Goal: Book appointment/travel/reservation

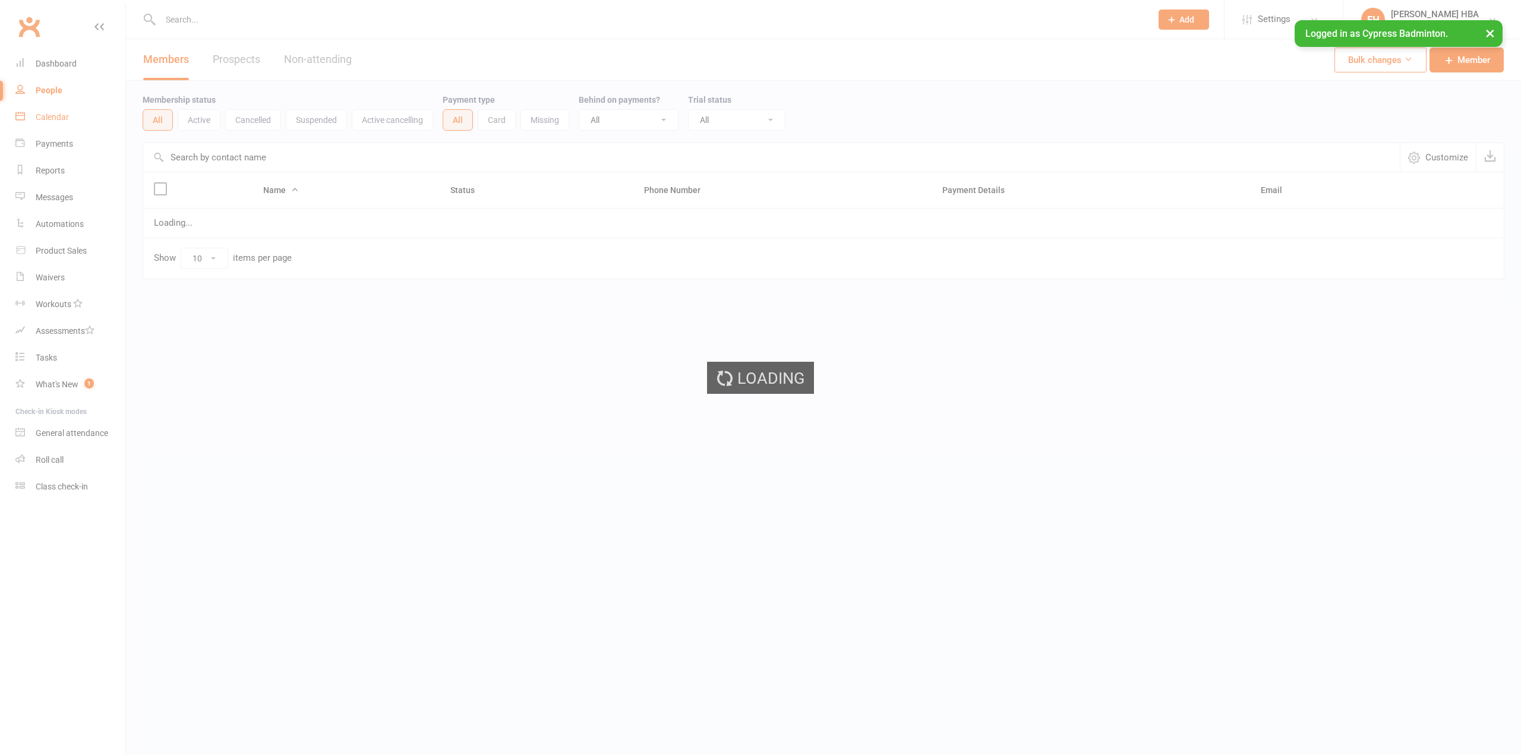
drag, startPoint x: 0, startPoint y: 0, endPoint x: 61, endPoint y: 112, distance: 127.0
click at [61, 112] on link "Calendar" at bounding box center [70, 117] width 110 height 27
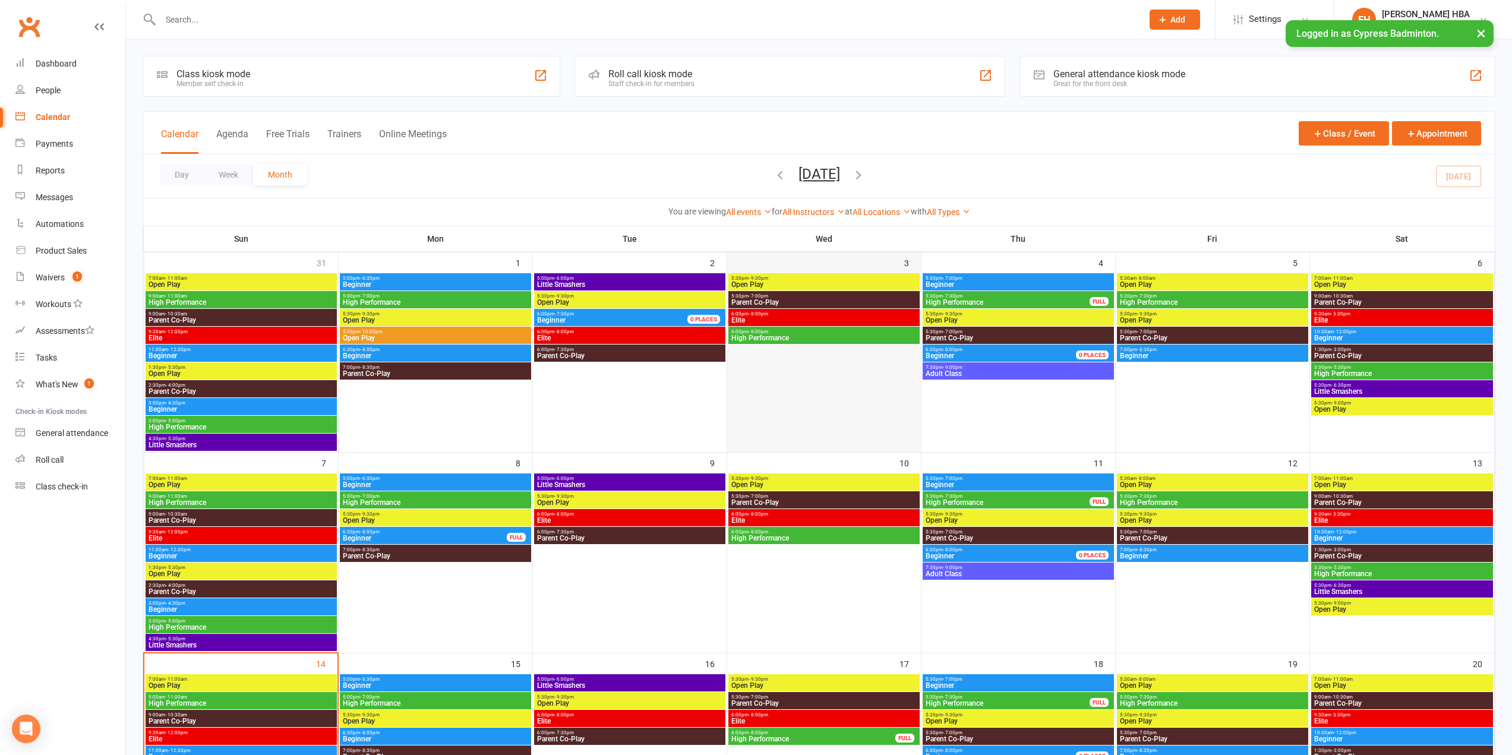
scroll to position [238, 0]
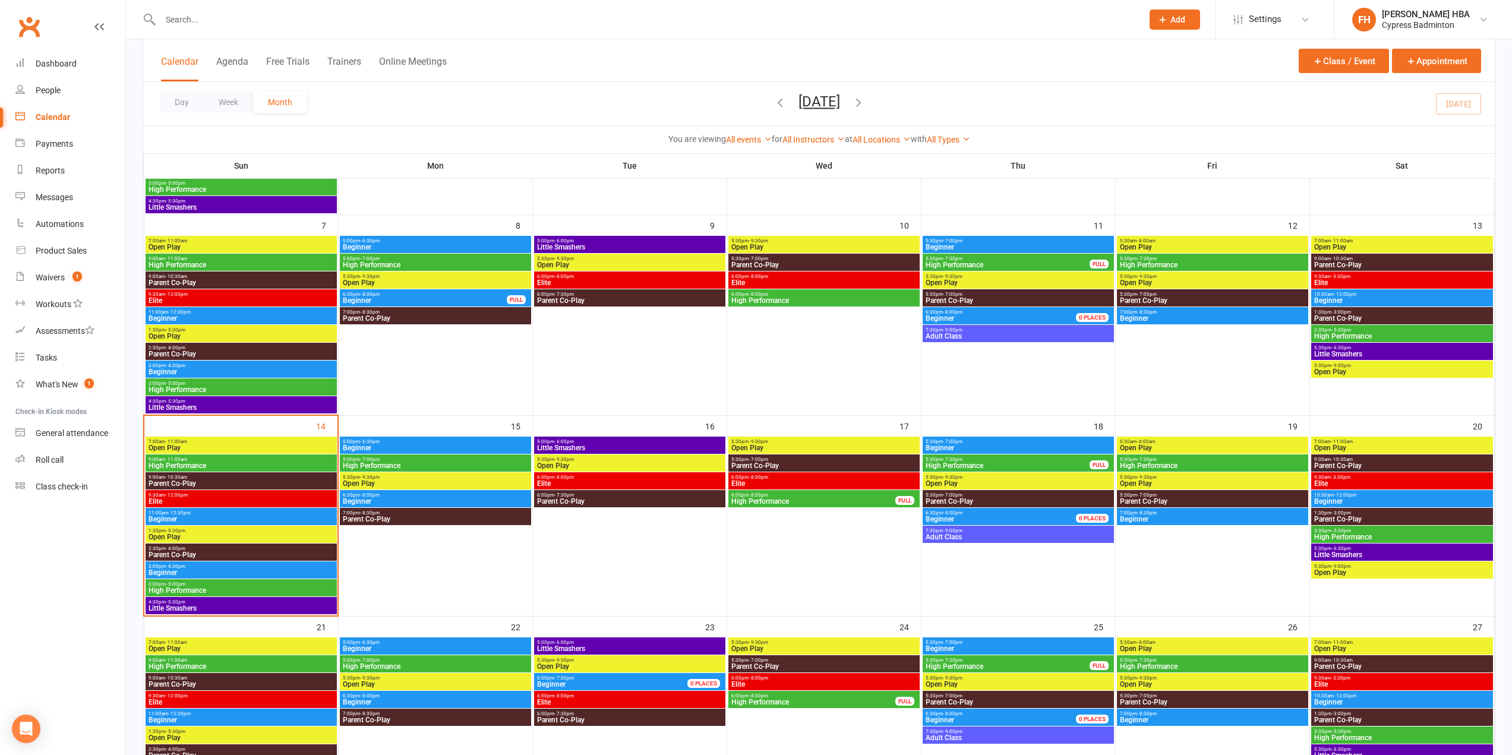
click at [1323, 532] on span "3:30pm - 5:30pm" at bounding box center [1402, 530] width 178 height 5
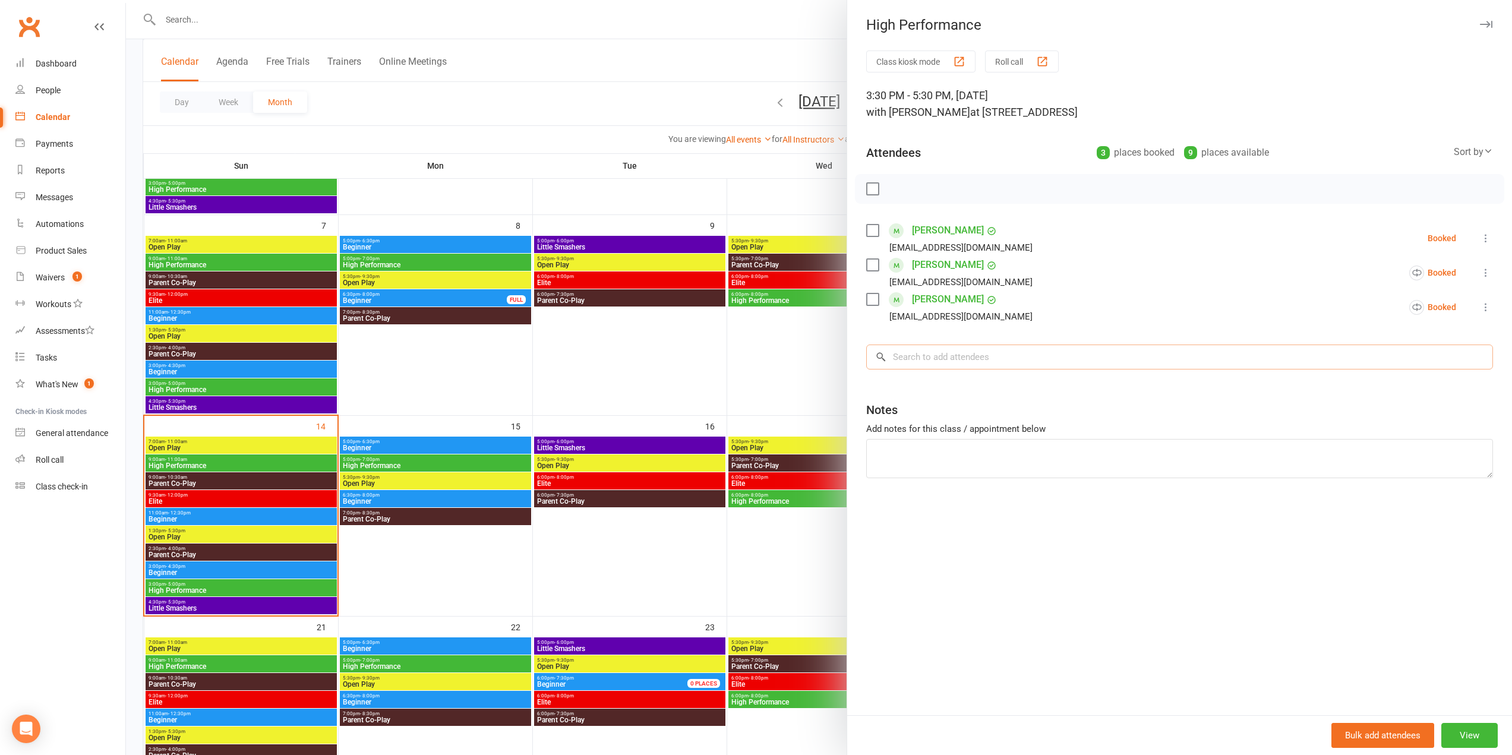
click at [1099, 349] on input "search" at bounding box center [1179, 356] width 627 height 25
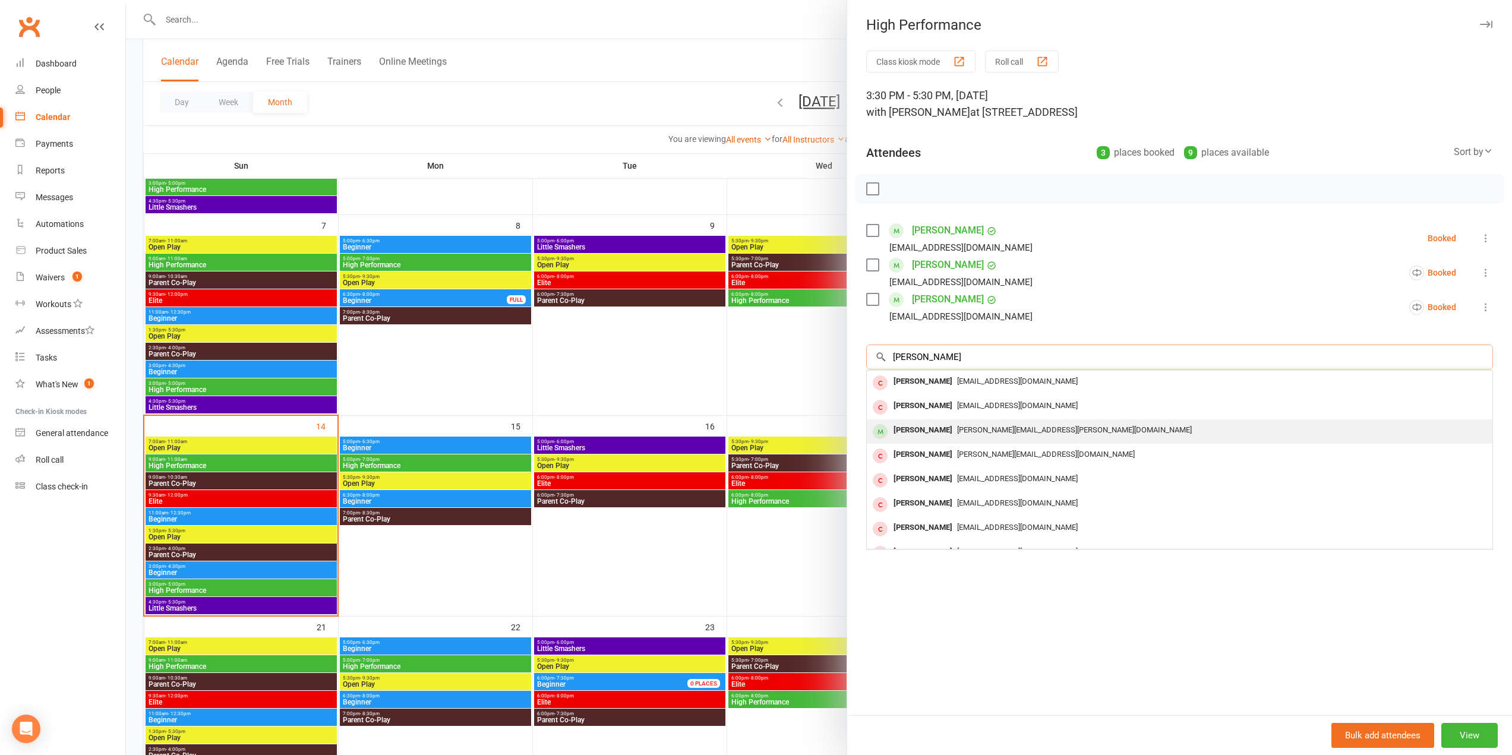
type input "[PERSON_NAME]"
click at [1032, 429] on div "[PERSON_NAME][EMAIL_ADDRESS][PERSON_NAME][DOMAIN_NAME]" at bounding box center [1179, 430] width 616 height 17
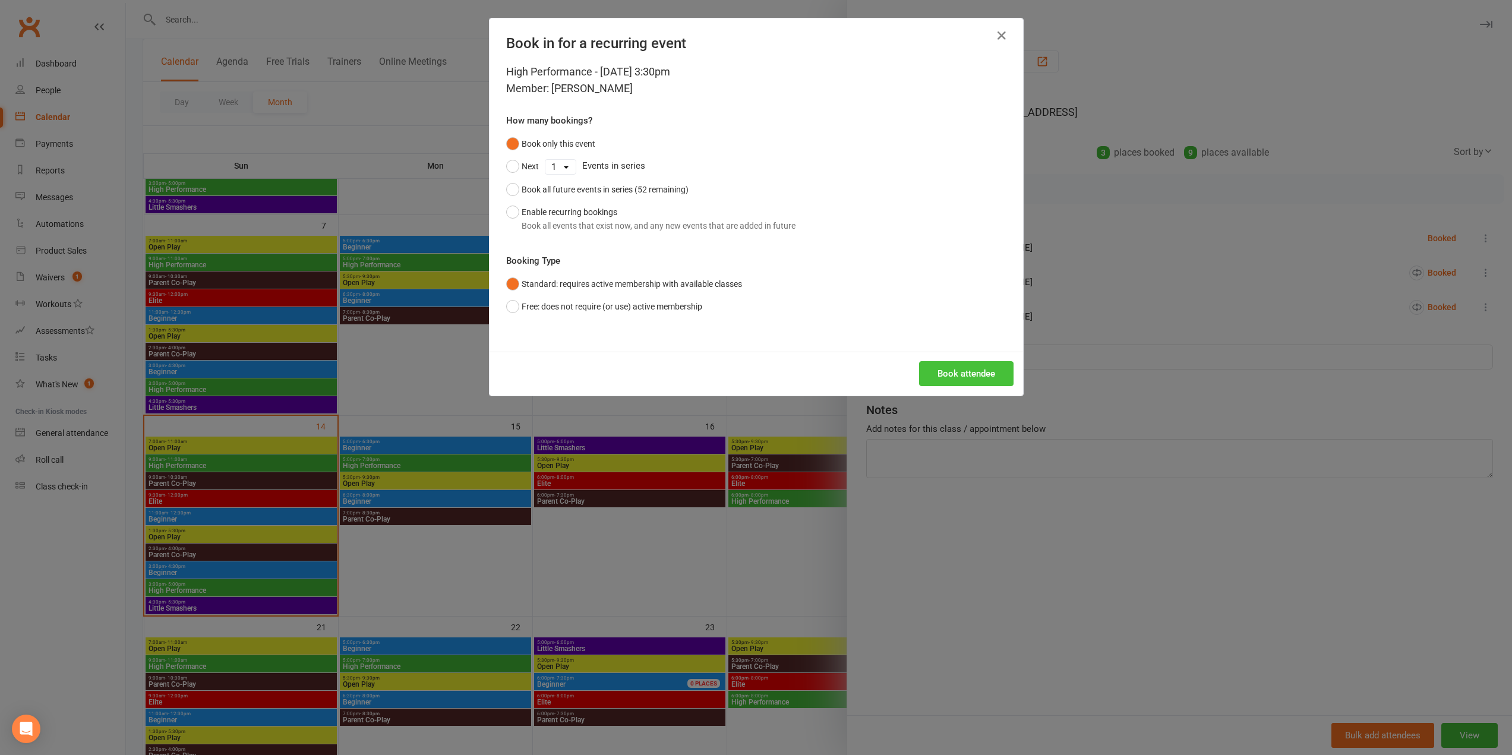
click at [952, 380] on button "Book attendee" at bounding box center [966, 373] width 94 height 25
